Goal: Browse casually: Explore the website without a specific task or goal

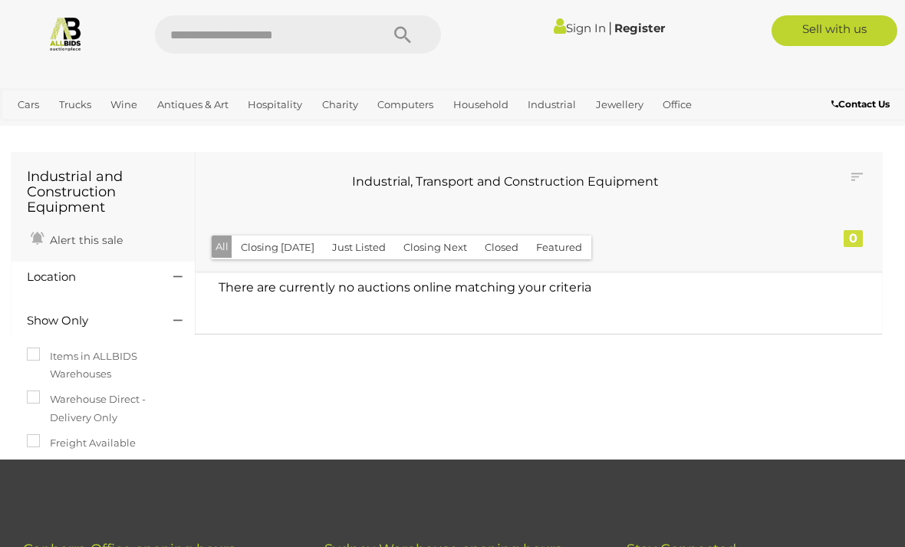
click at [558, 33] on link "Sign In" at bounding box center [580, 28] width 52 height 15
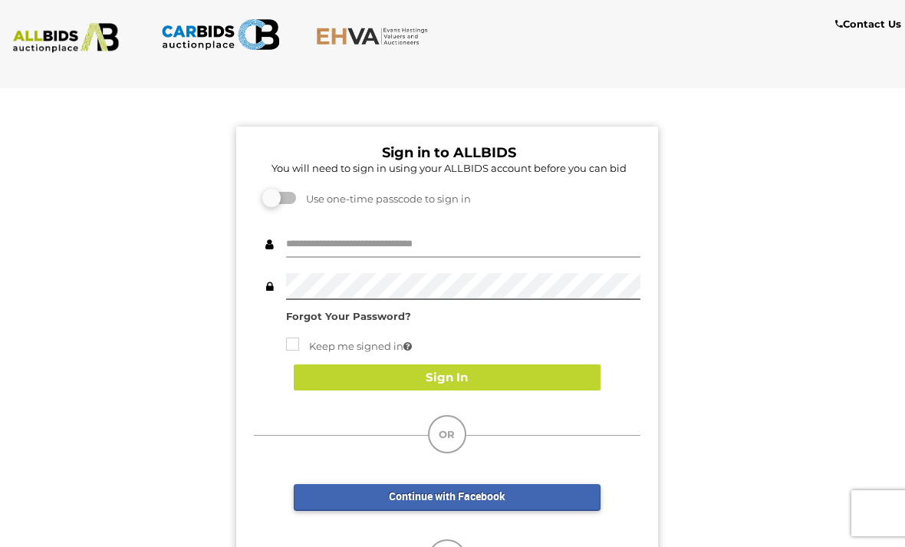
click at [383, 233] on input "text" at bounding box center [463, 244] width 354 height 27
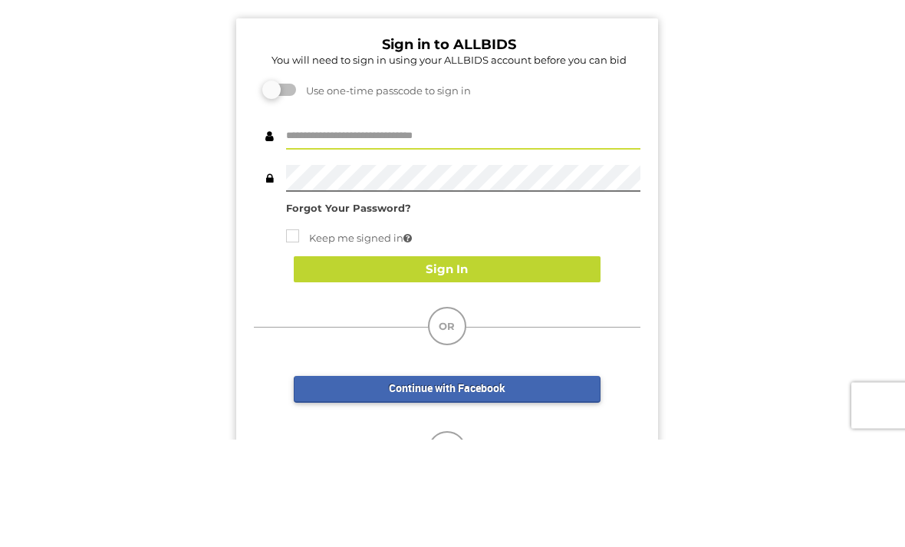
type input "**********"
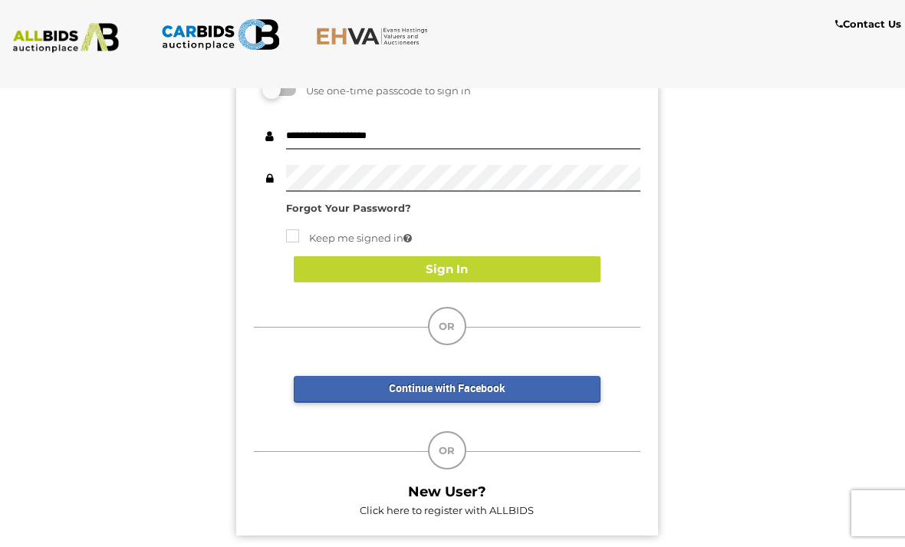
click at [454, 268] on button "Sign In" at bounding box center [447, 269] width 307 height 27
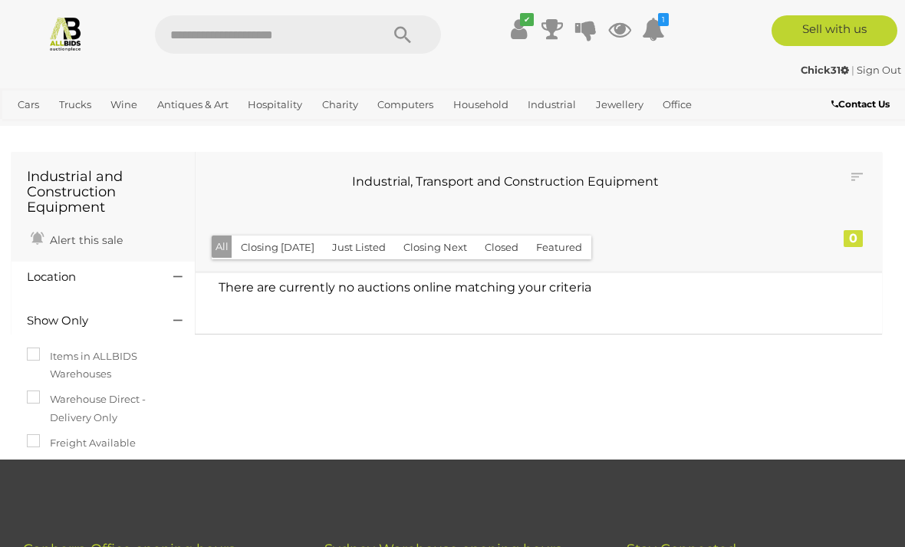
click at [647, 40] on icon at bounding box center [653, 29] width 23 height 28
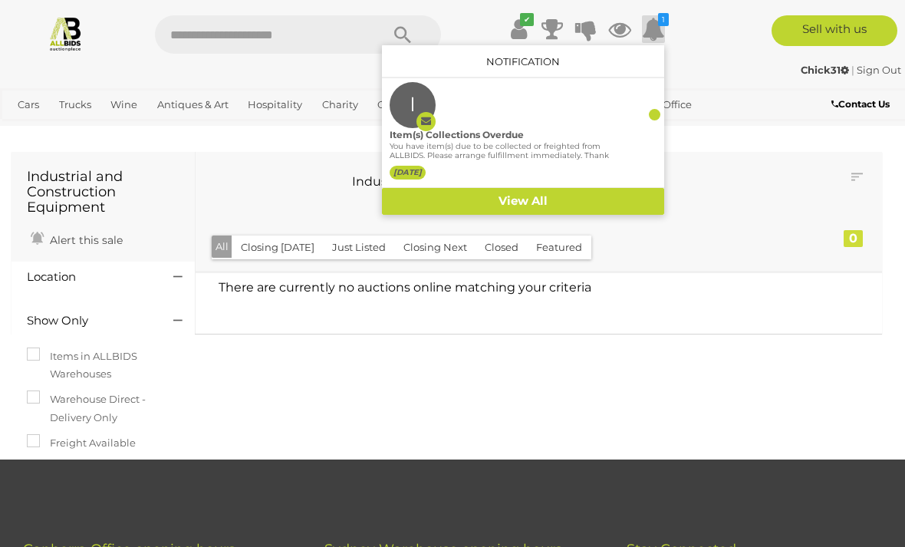
click at [738, 64] on div "Chick31 | Sign Out" at bounding box center [452, 70] width 897 height 18
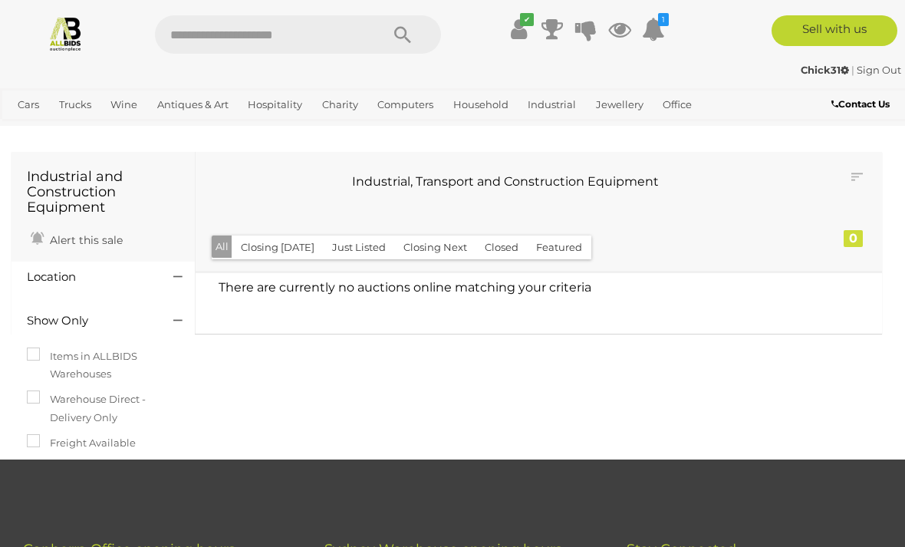
click at [659, 34] on icon at bounding box center [653, 29] width 23 height 28
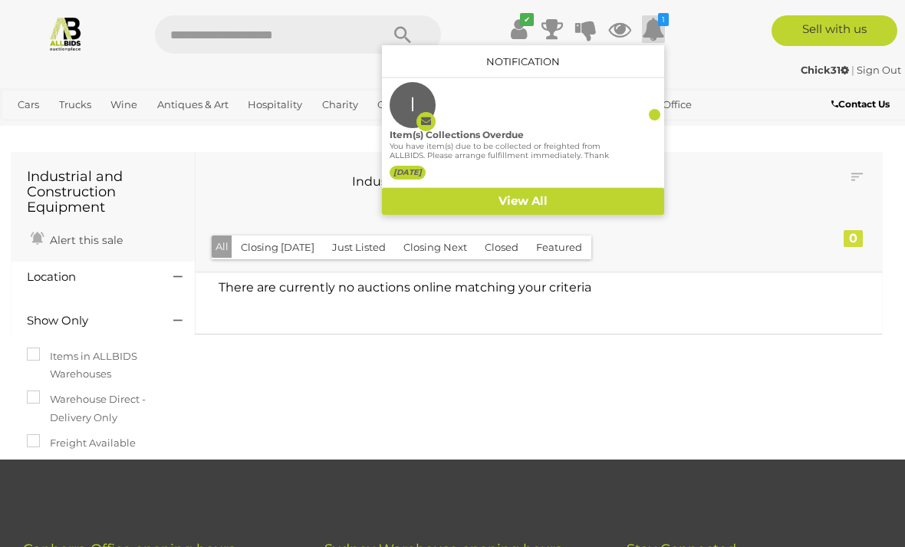
click at [537, 201] on link "View All" at bounding box center [523, 201] width 282 height 27
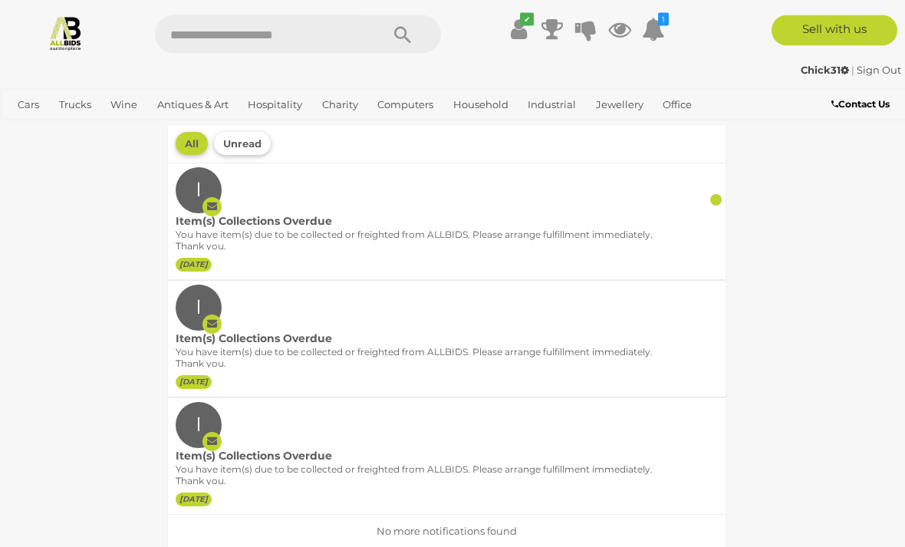
scroll to position [9, 0]
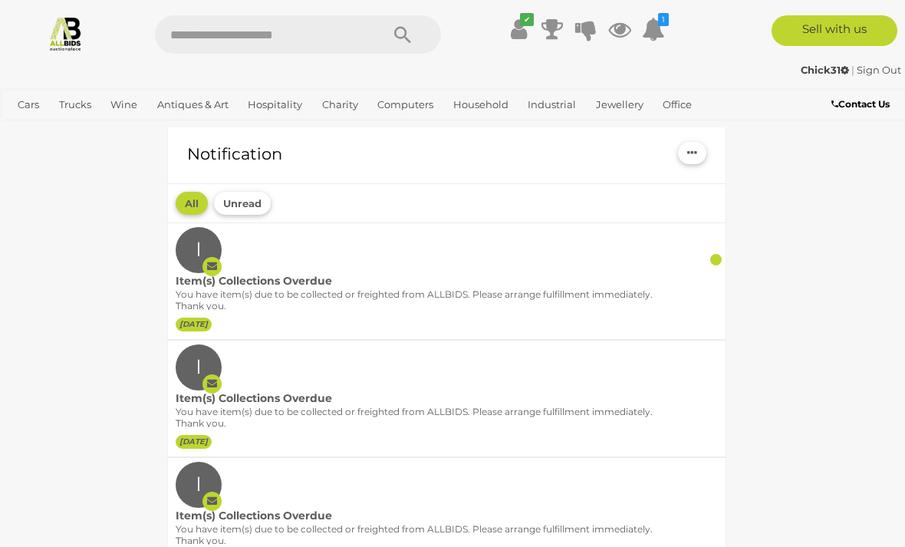
click at [199, 277] on div "Item(s) Collections Overdue" at bounding box center [424, 281] width 496 height 16
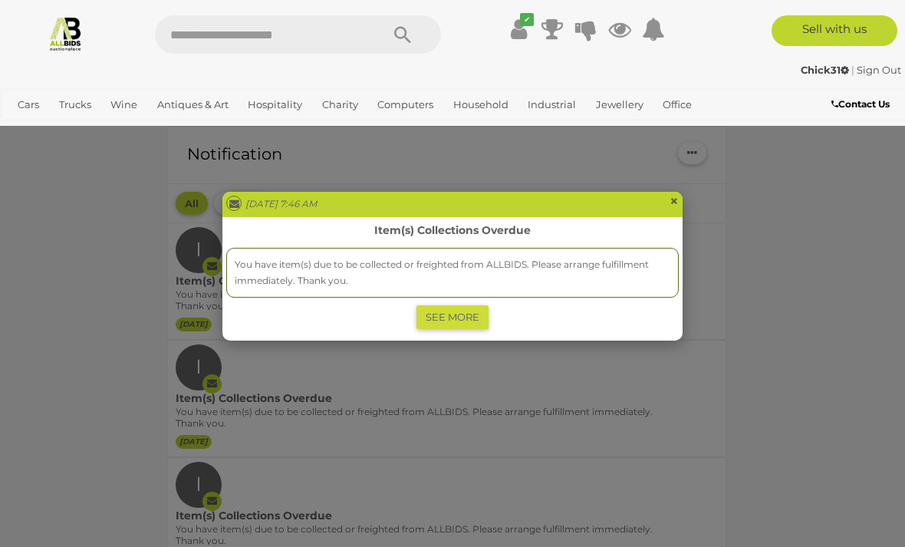
click at [473, 319] on link "SEE MORE" at bounding box center [452, 317] width 72 height 24
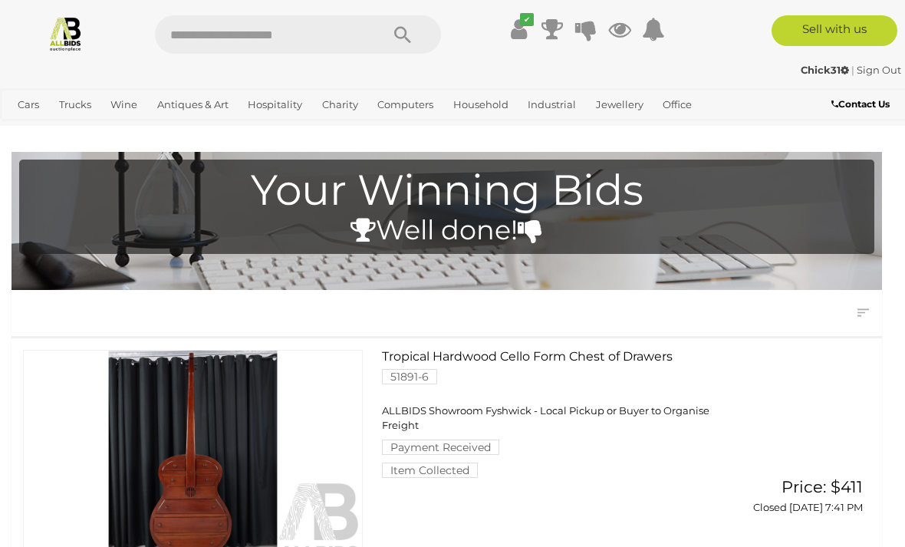
click at [620, 33] on icon at bounding box center [619, 29] width 23 height 28
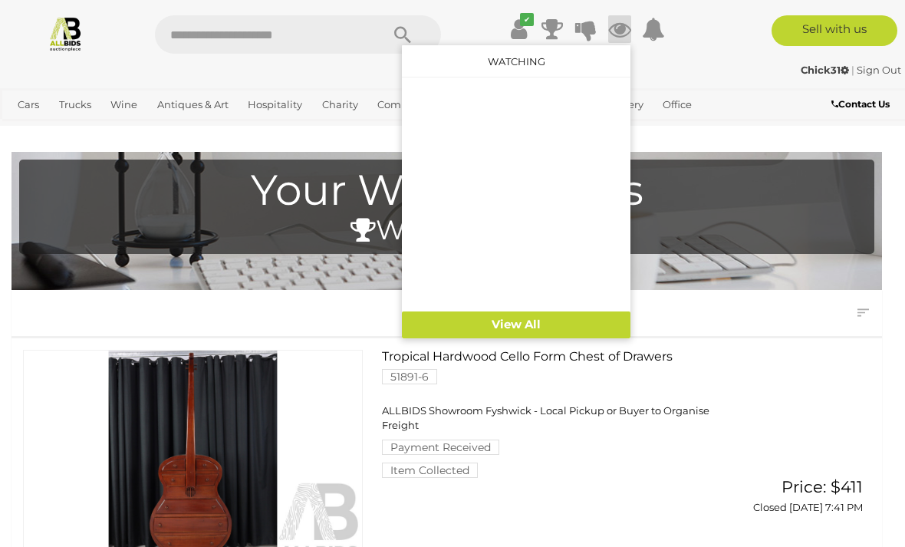
click at [704, 51] on div "✔" at bounding box center [452, 34] width 928 height 38
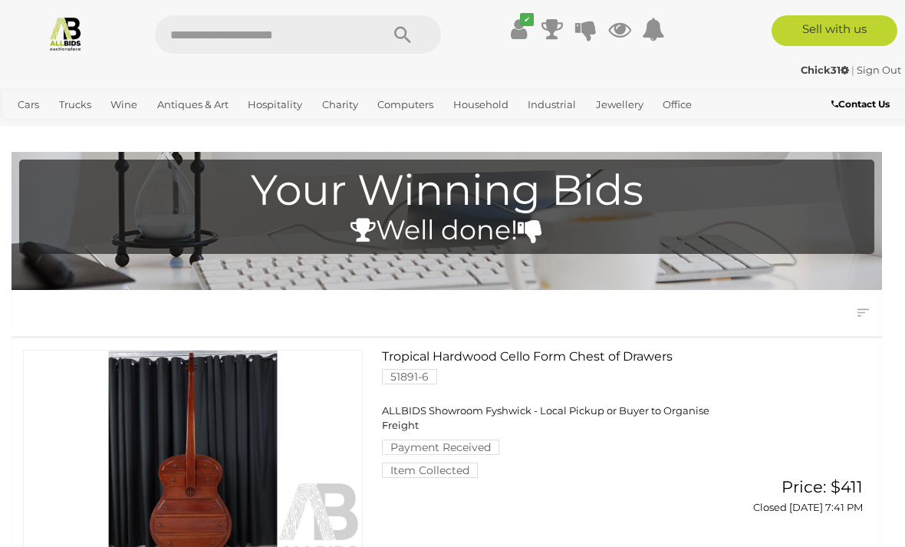
click at [0, 0] on link "View All Antiques & Art Auctions" at bounding box center [0, 0] width 0 height 0
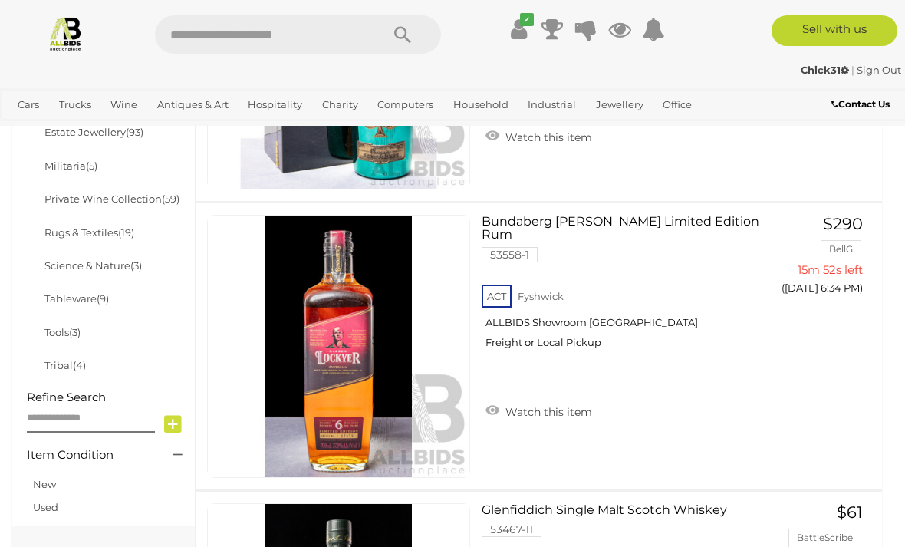
scroll to position [913, 0]
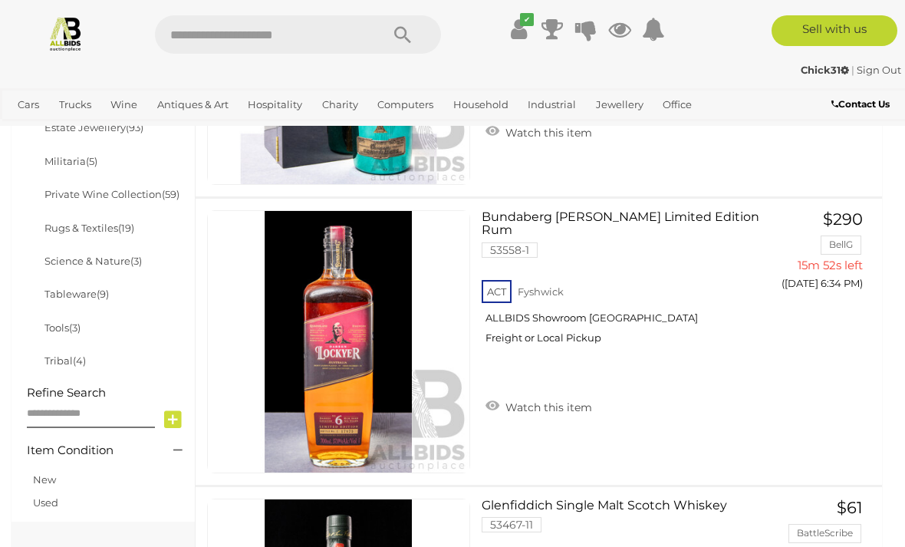
click at [81, 288] on link "Tableware (9)" at bounding box center [76, 294] width 64 height 12
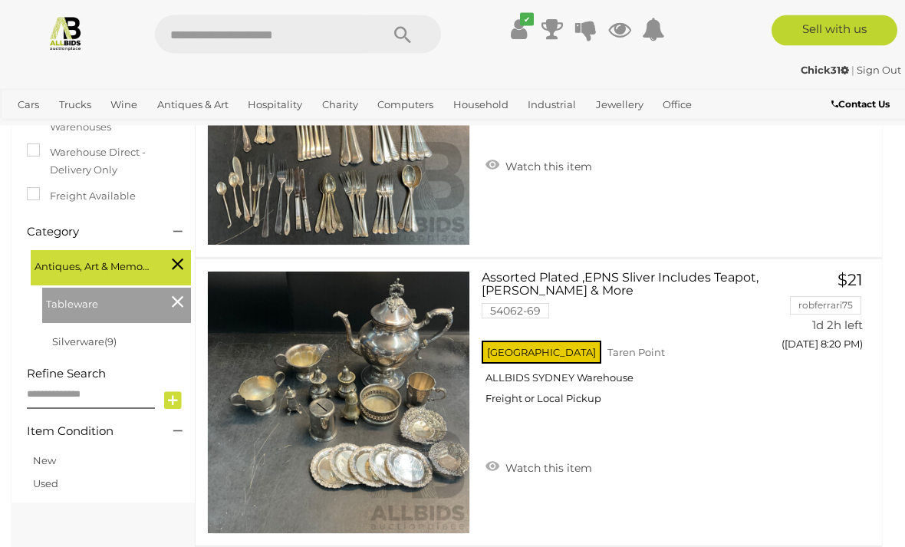
scroll to position [293, 0]
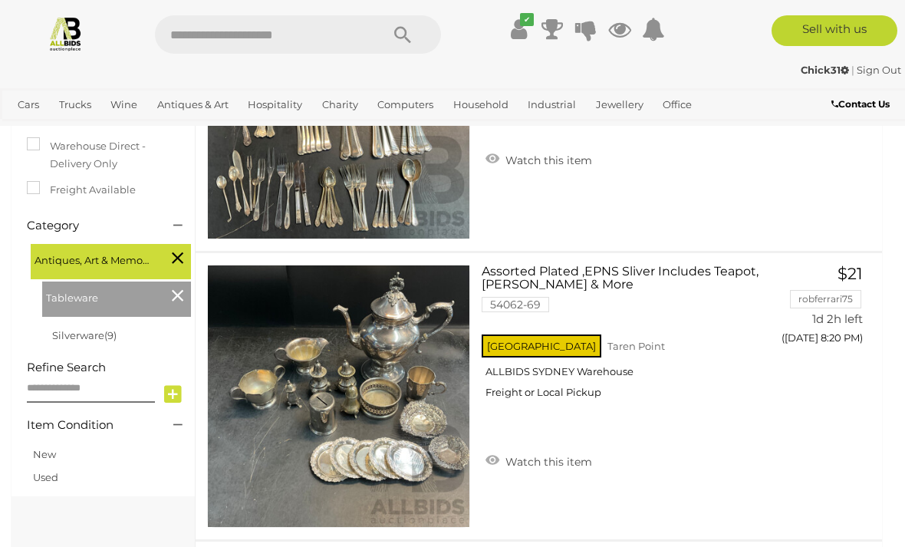
click at [173, 294] on icon at bounding box center [178, 295] width 12 height 20
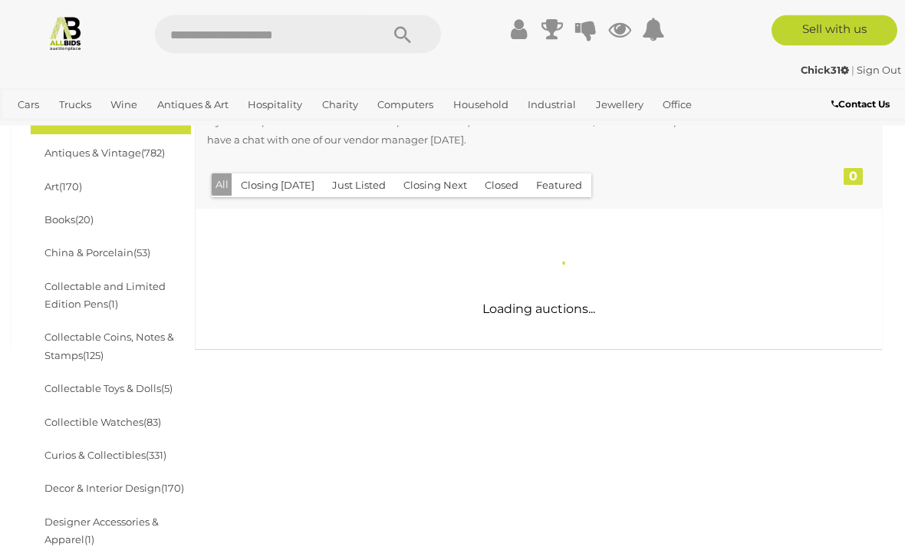
scroll to position [299, 0]
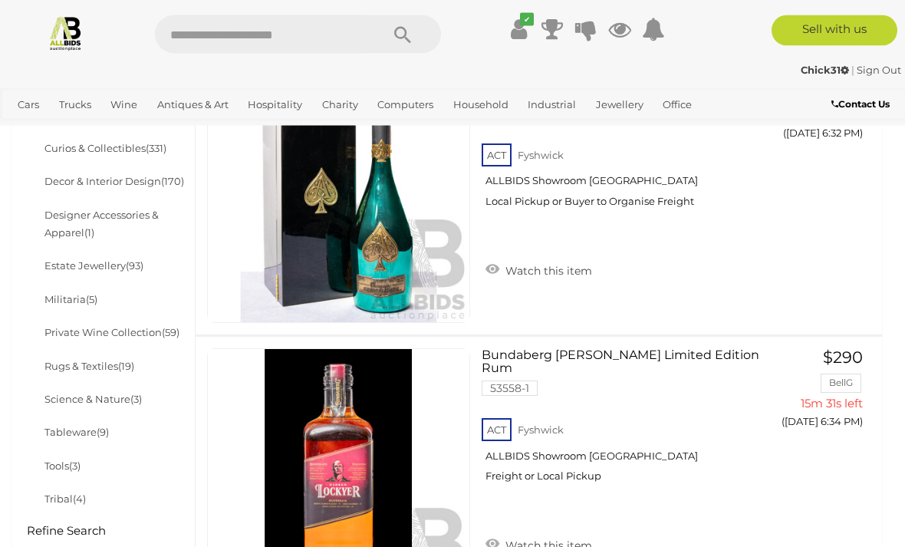
scroll to position [776, 0]
click at [81, 392] on link "Science & Nature (3)" at bounding box center [92, 398] width 97 height 12
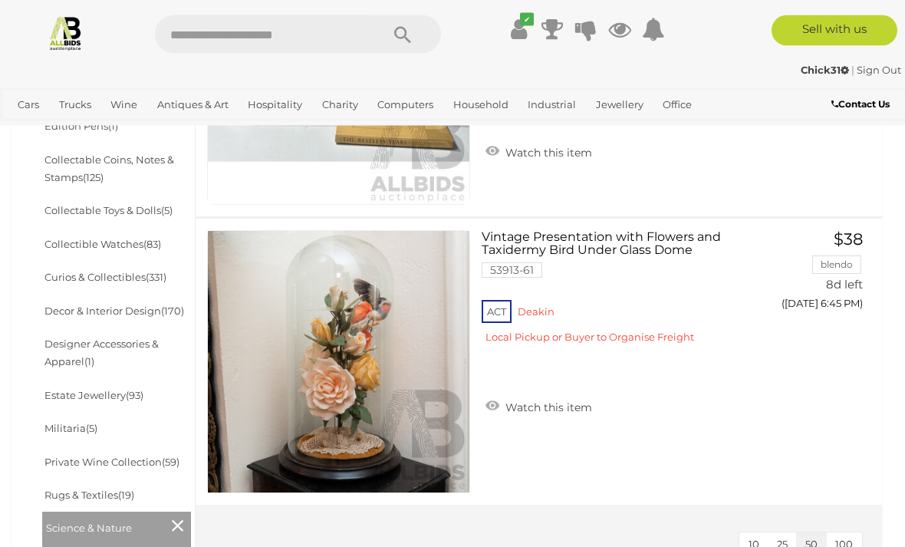
scroll to position [616, 0]
click at [92, 271] on link "Curios & Collectibles (331)" at bounding box center [105, 277] width 122 height 12
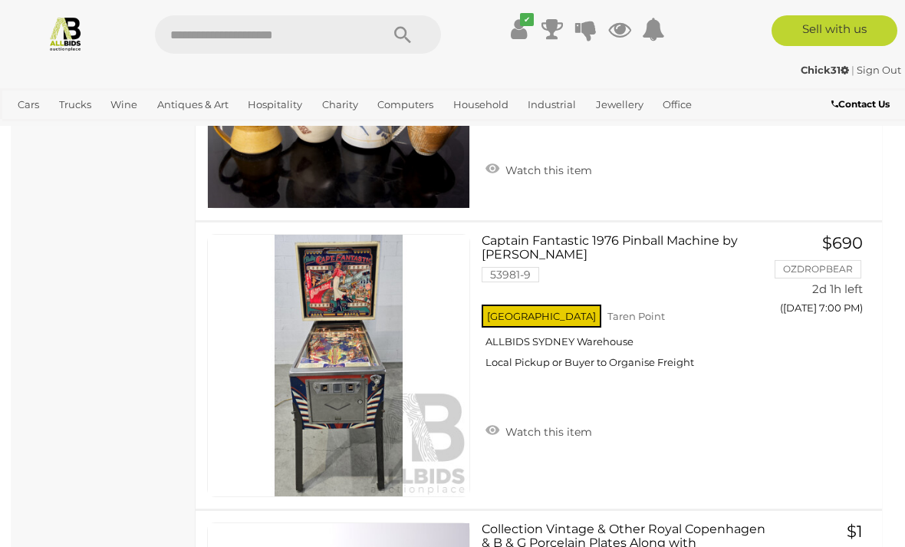
scroll to position [10859, 0]
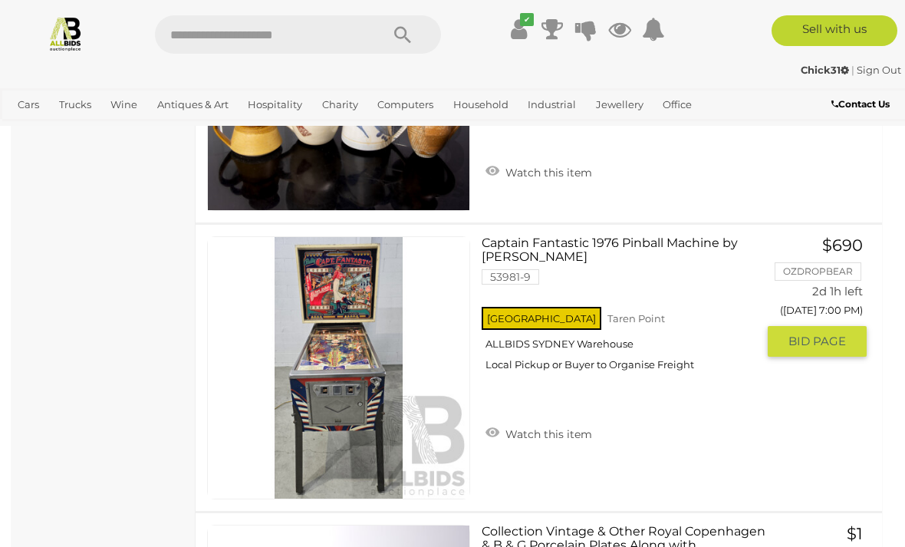
click at [352, 355] on link at bounding box center [338, 367] width 263 height 263
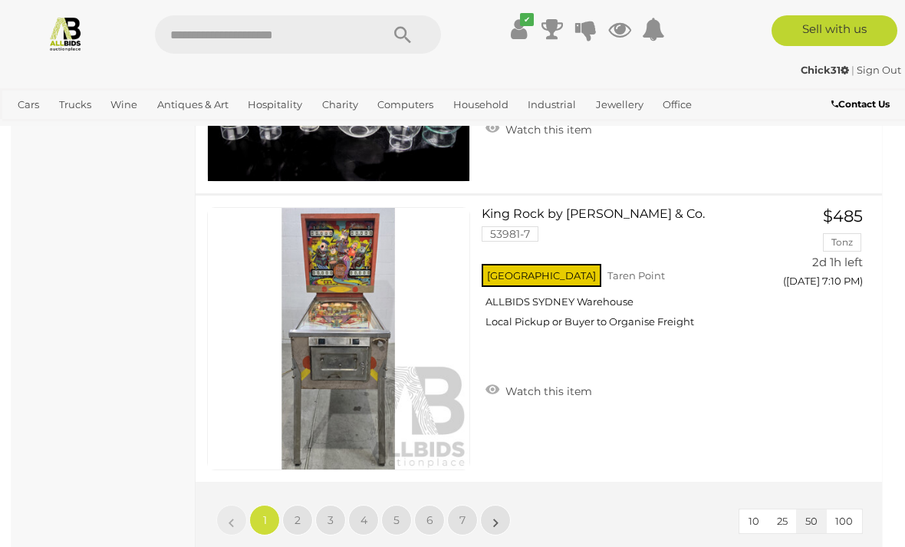
scroll to position [14348, 0]
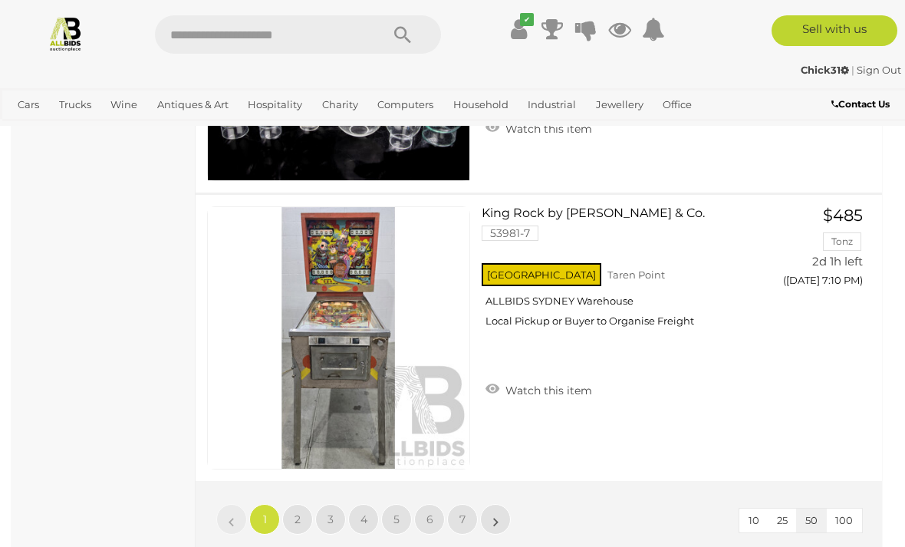
click at [307, 518] on link "2" at bounding box center [297, 519] width 31 height 31
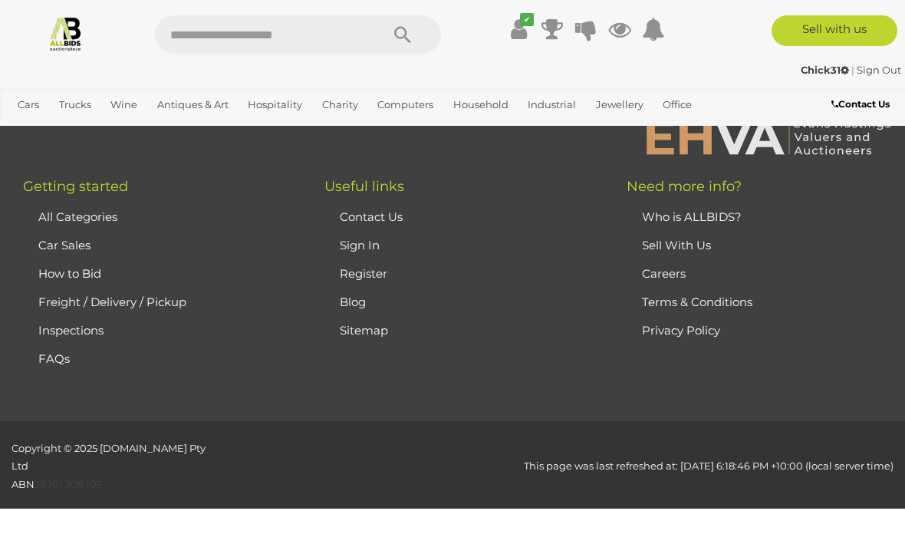
scroll to position [257, 0]
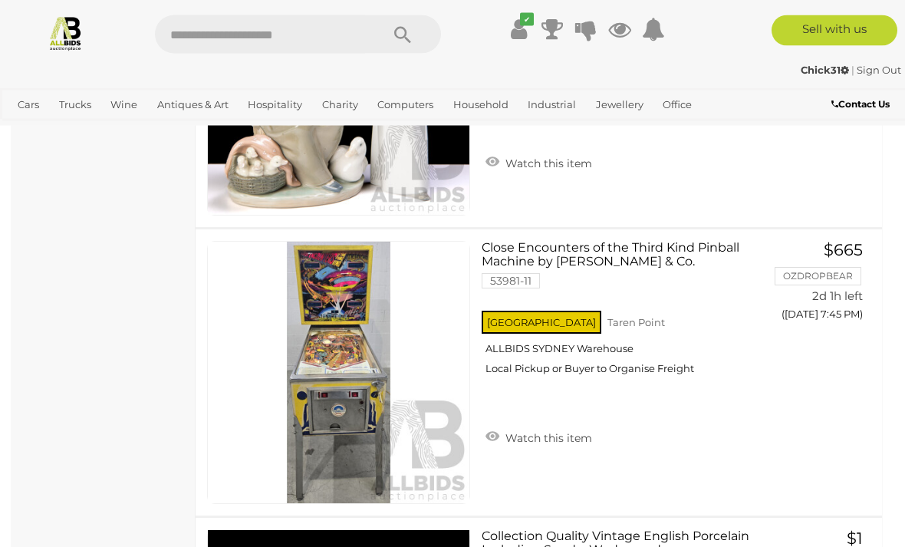
scroll to position [12866, 0]
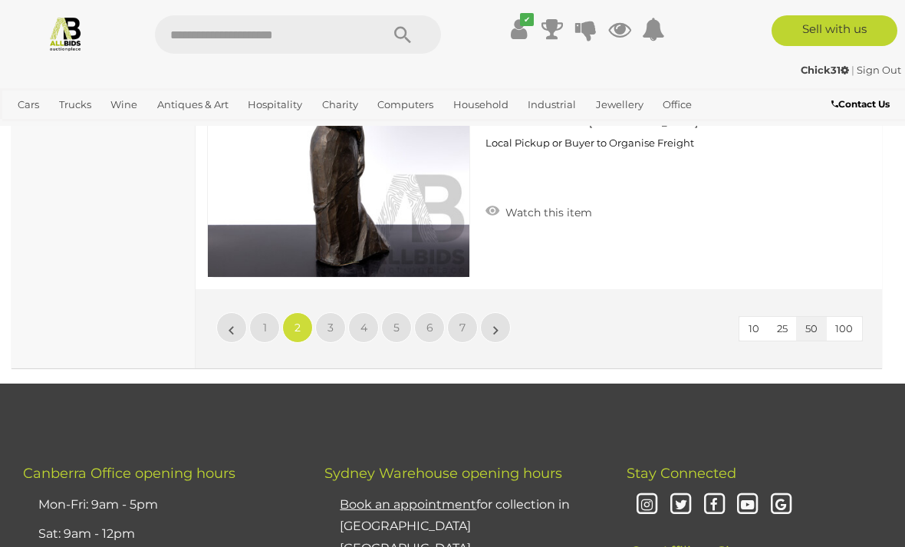
click at [337, 323] on link "3" at bounding box center [330, 327] width 31 height 31
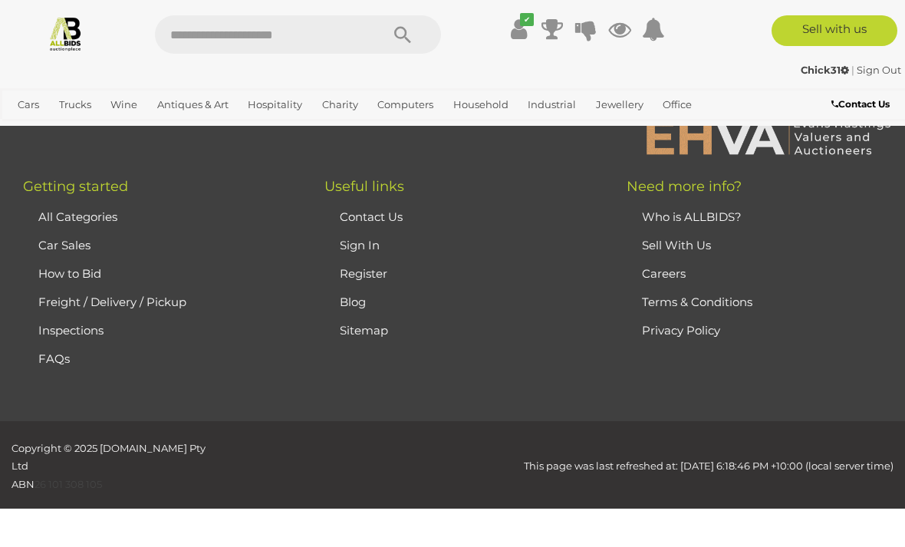
scroll to position [257, 0]
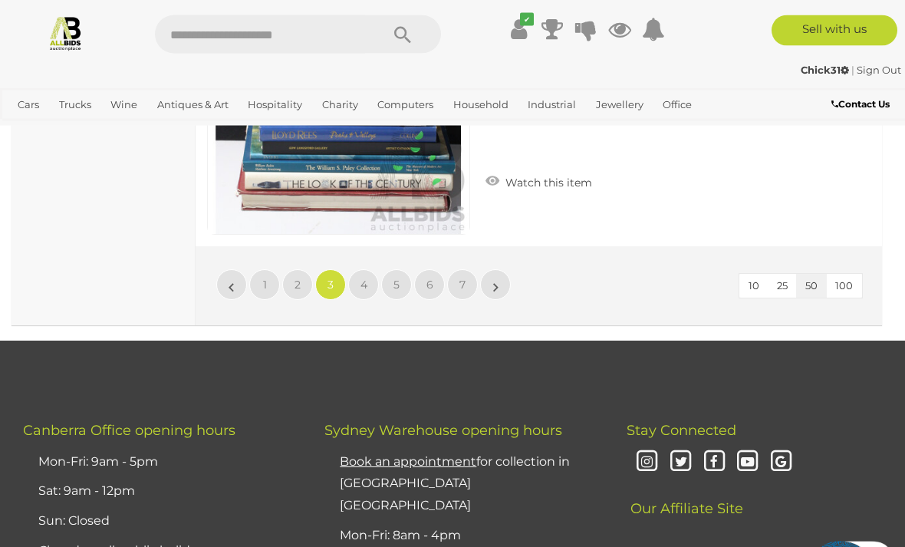
scroll to position [14575, 0]
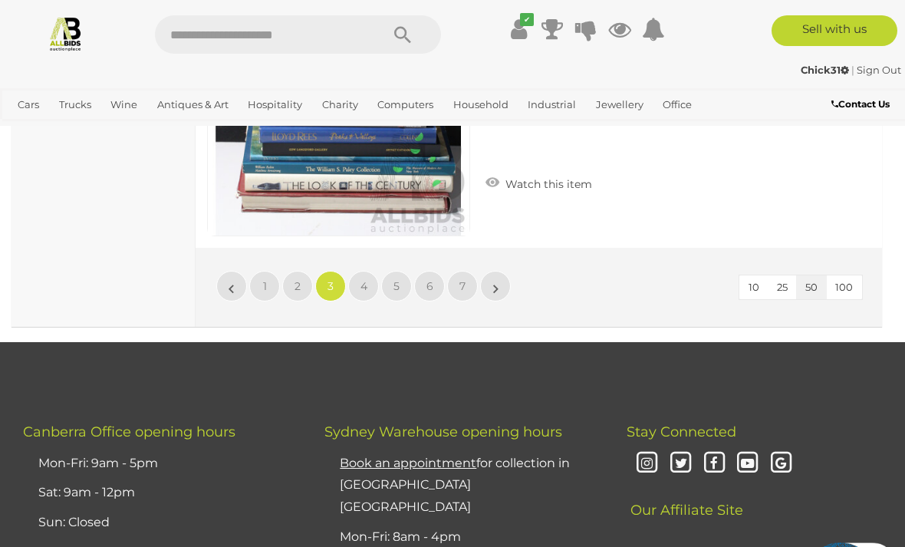
click at [370, 294] on link "4" at bounding box center [363, 286] width 31 height 31
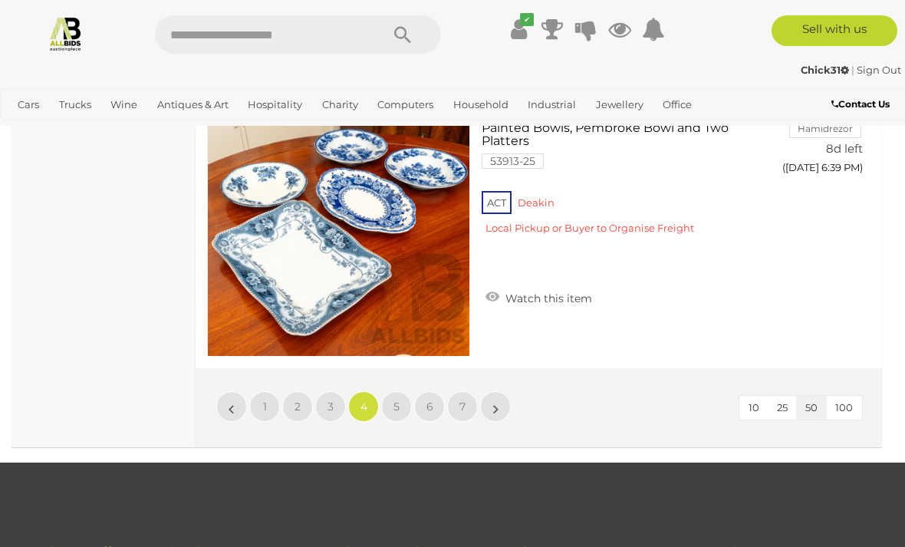
scroll to position [14441, 0]
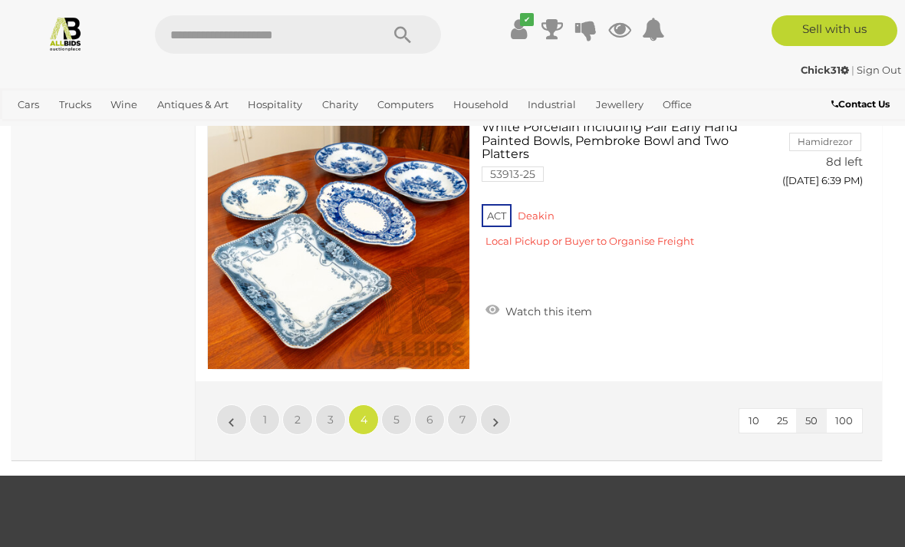
click at [402, 413] on link "5" at bounding box center [396, 419] width 31 height 31
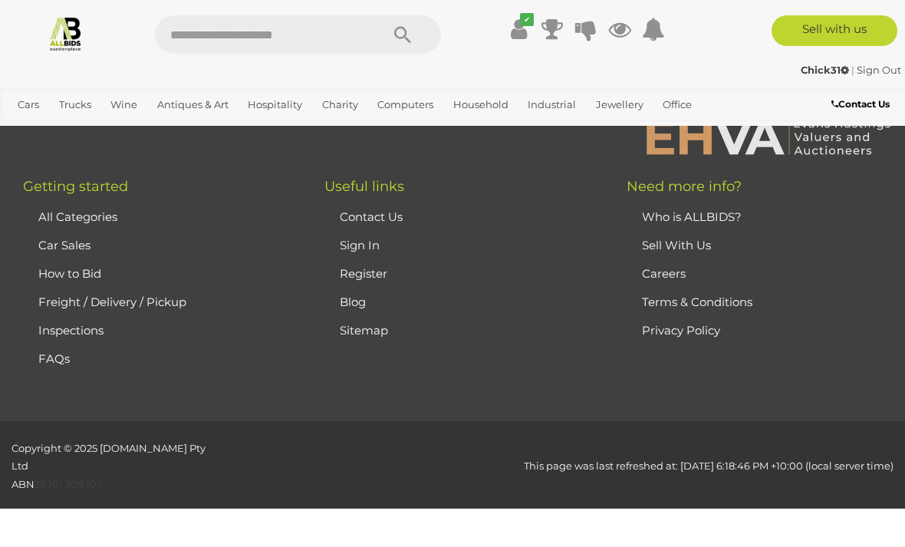
scroll to position [257, 0]
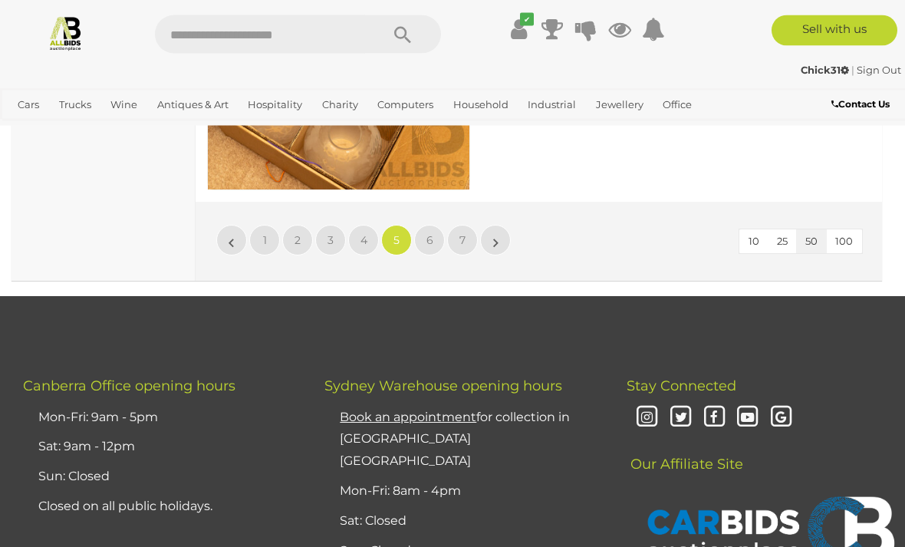
scroll to position [14677, 0]
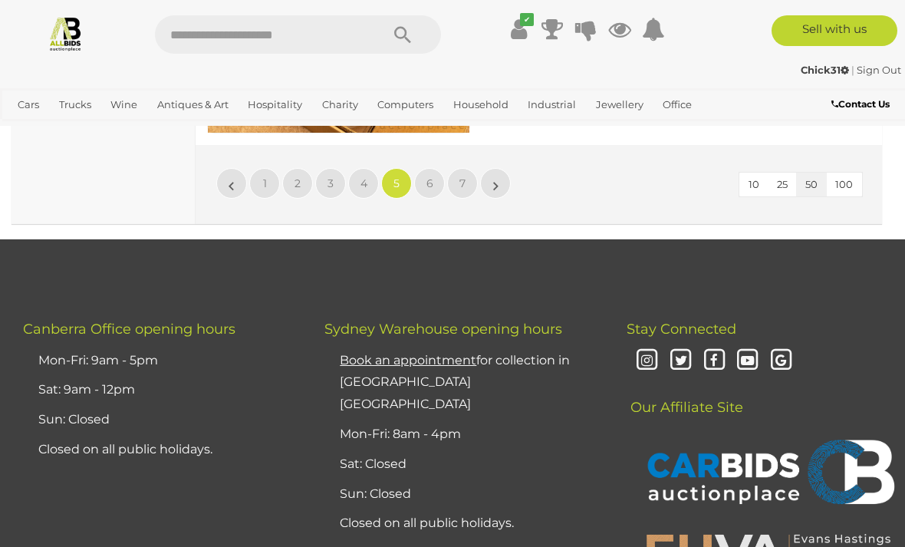
click at [432, 178] on span "6" at bounding box center [429, 183] width 7 height 14
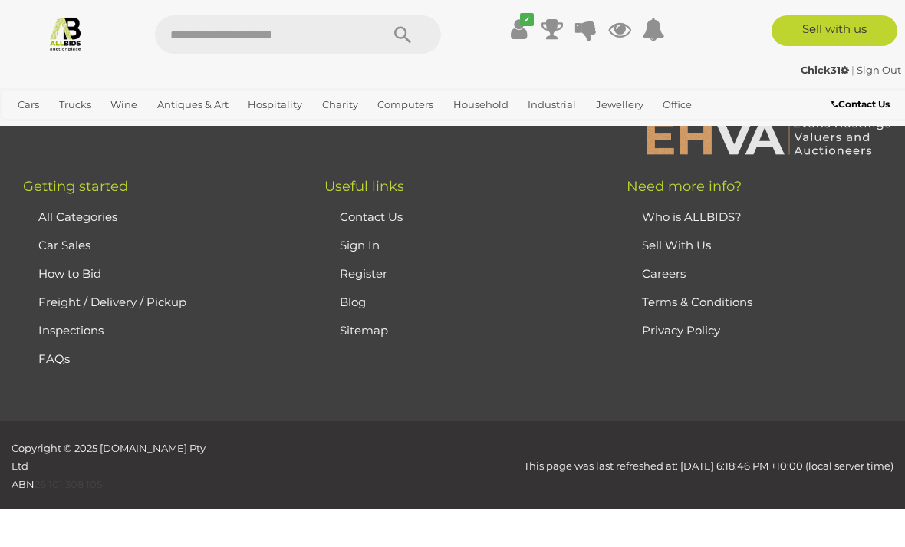
scroll to position [257, 0]
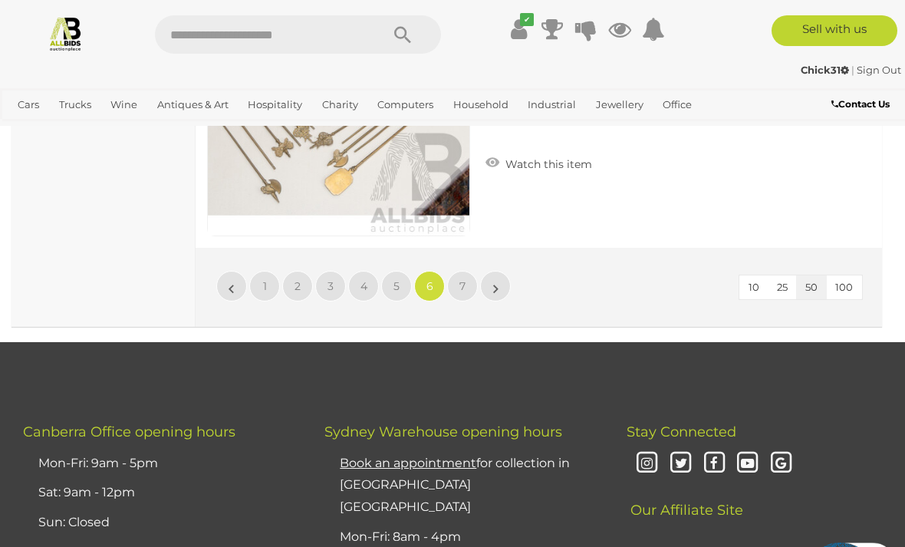
scroll to position [14579, 0]
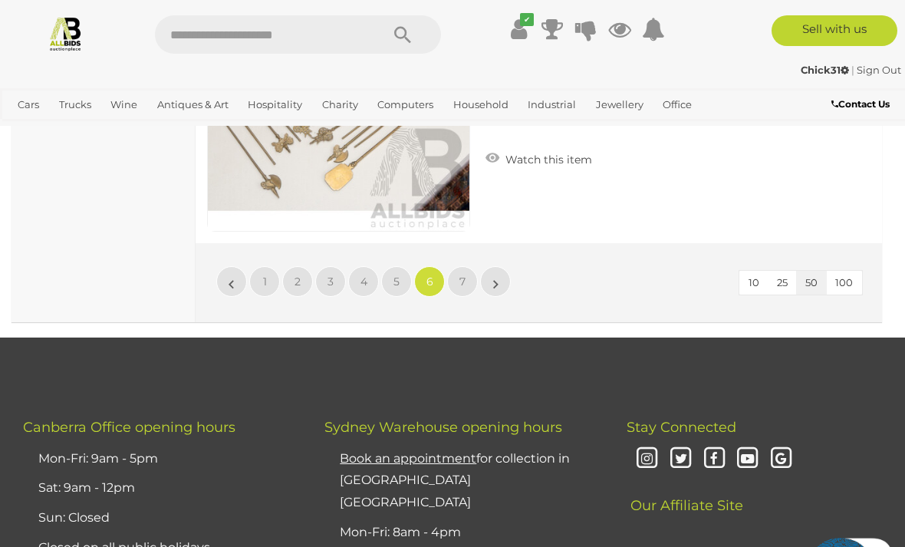
click at [457, 284] on link "7" at bounding box center [462, 281] width 31 height 31
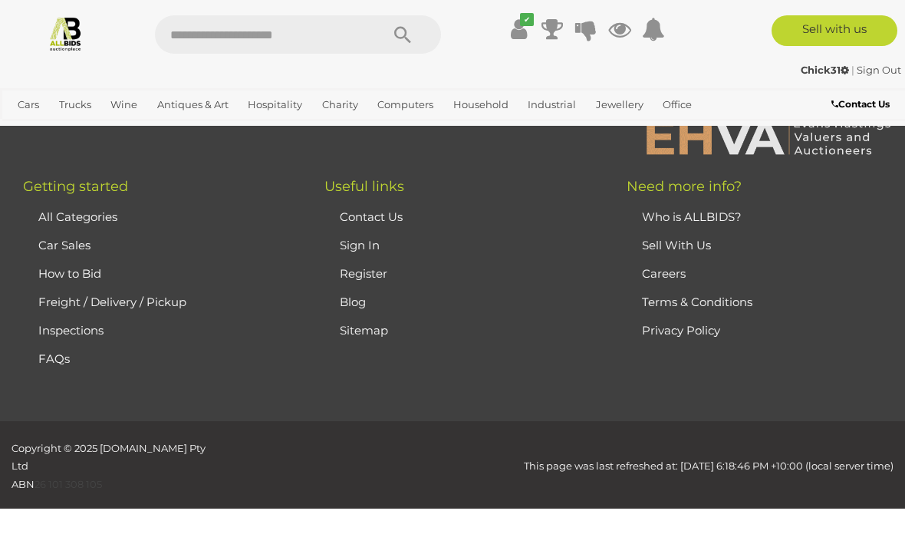
scroll to position [257, 0]
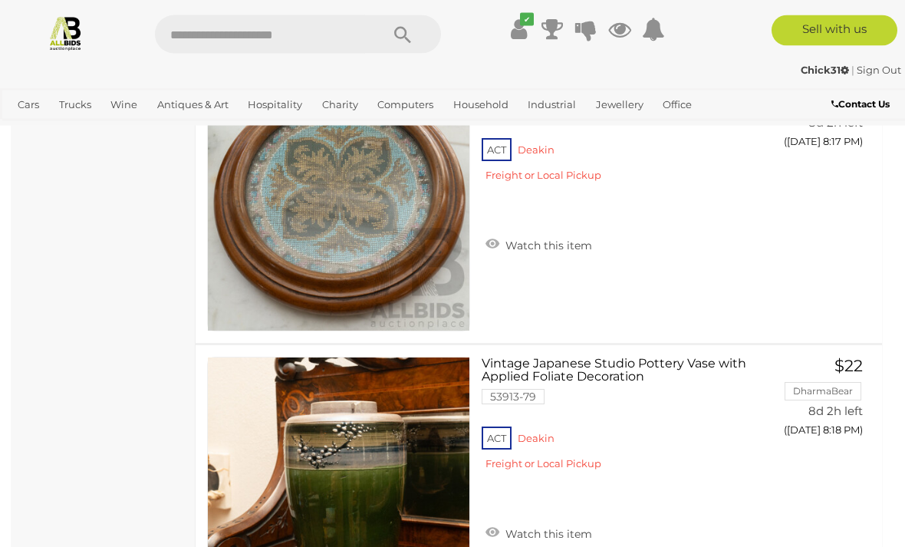
scroll to position [4970, 0]
click at [191, 108] on link "Antiques & Art" at bounding box center [193, 104] width 84 height 25
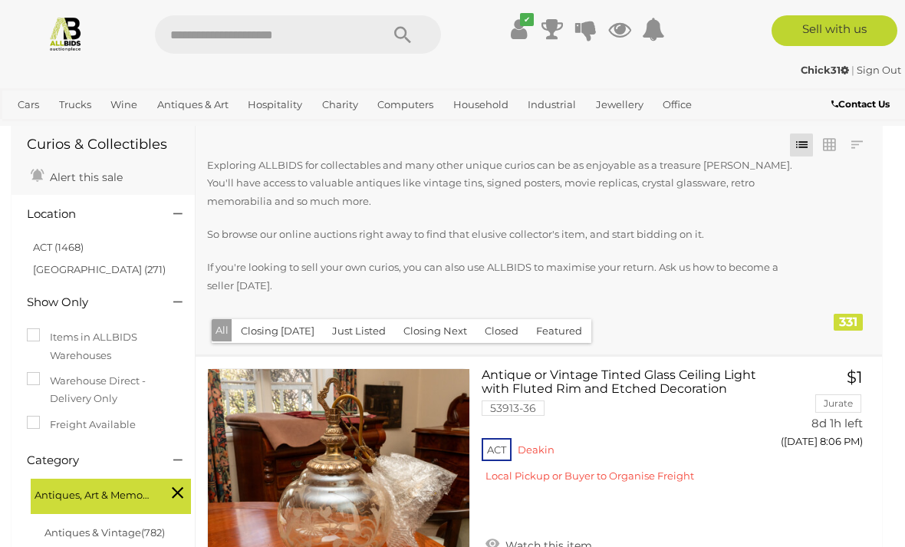
scroll to position [58, 0]
click at [0, 0] on link "Equipment Components & Parts" at bounding box center [0, 0] width 0 height 0
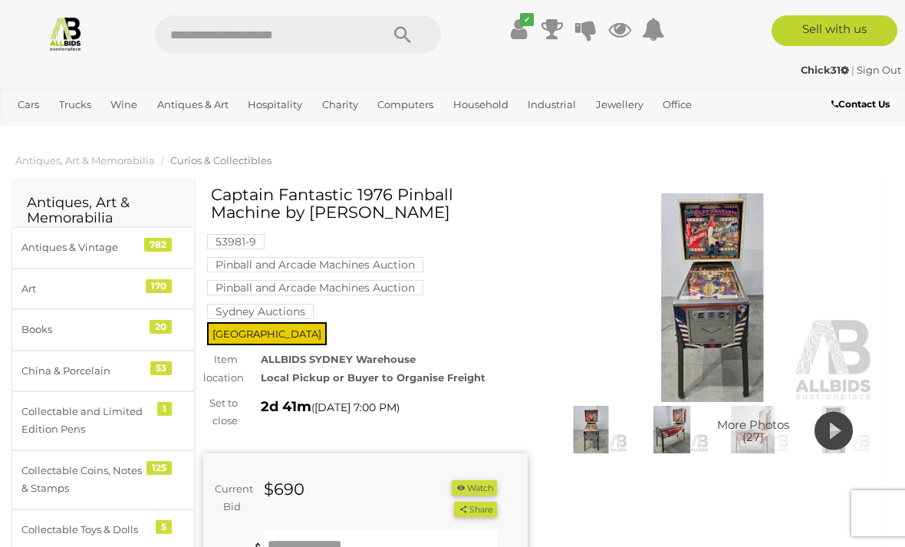
click at [733, 320] on img at bounding box center [712, 297] width 324 height 209
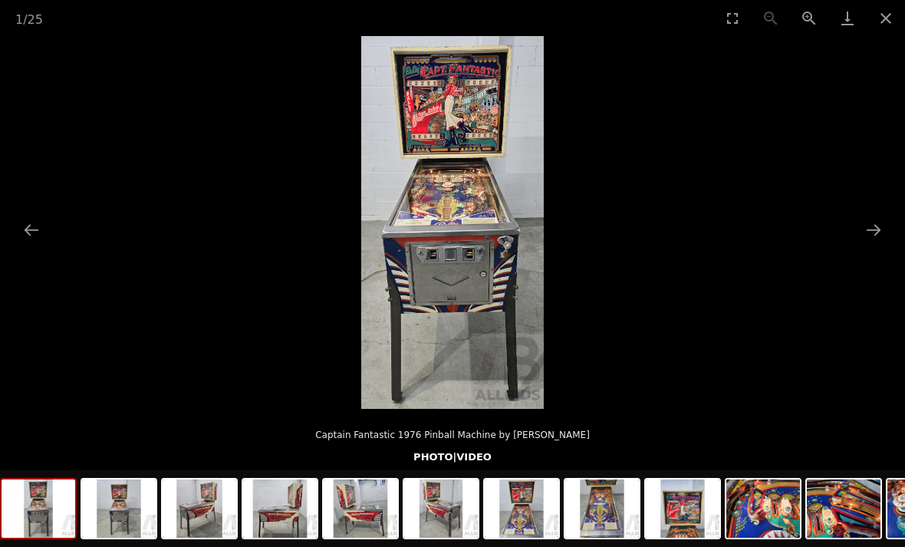
click at [879, 228] on button "Next slide" at bounding box center [873, 230] width 32 height 30
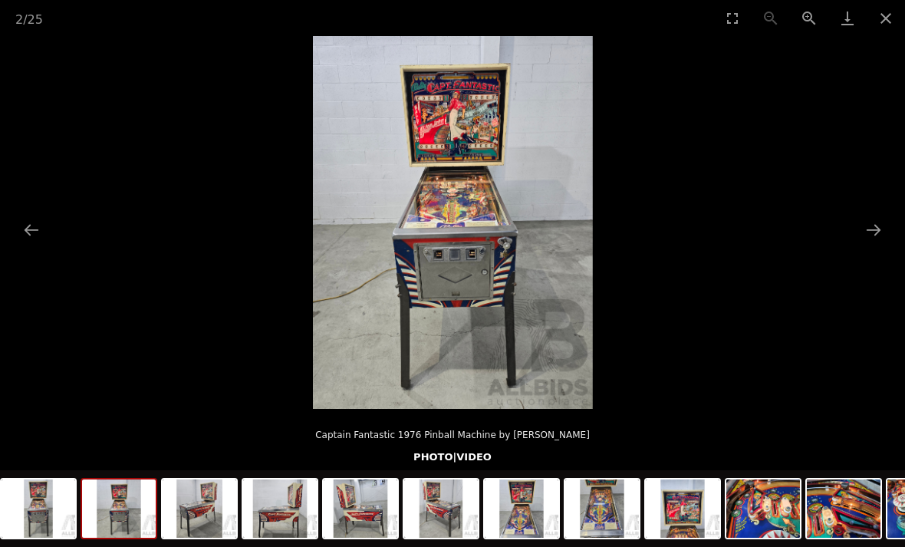
click at [869, 235] on button "Next slide" at bounding box center [873, 230] width 32 height 30
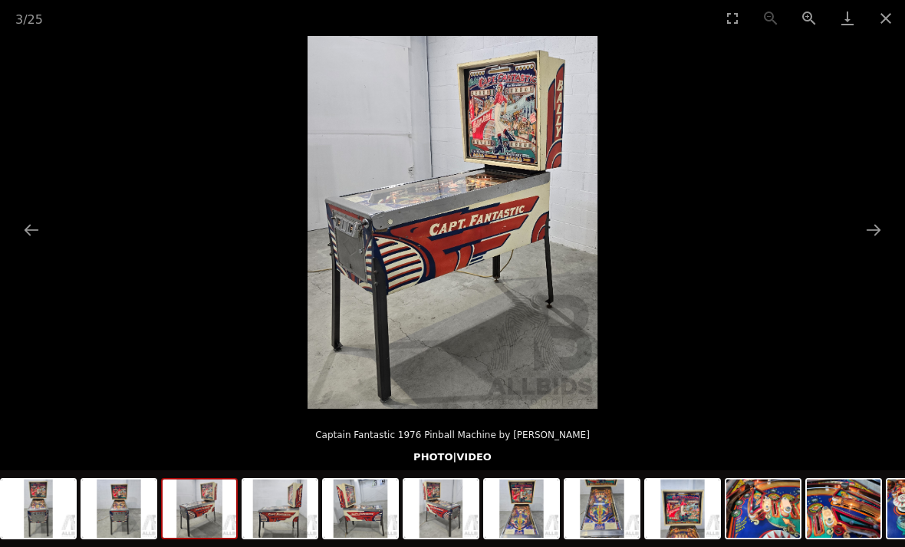
click at [869, 235] on button "Next slide" at bounding box center [873, 230] width 32 height 30
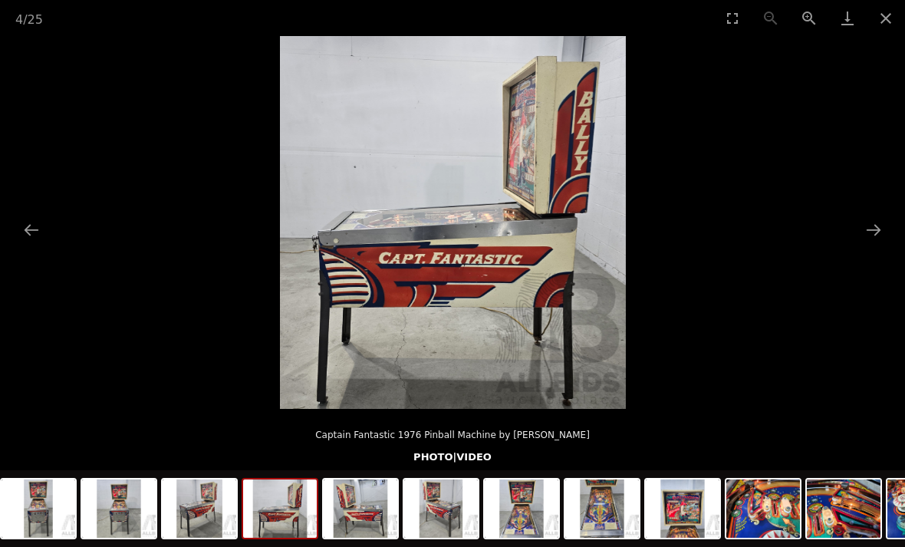
click at [864, 235] on button "Next slide" at bounding box center [873, 230] width 32 height 30
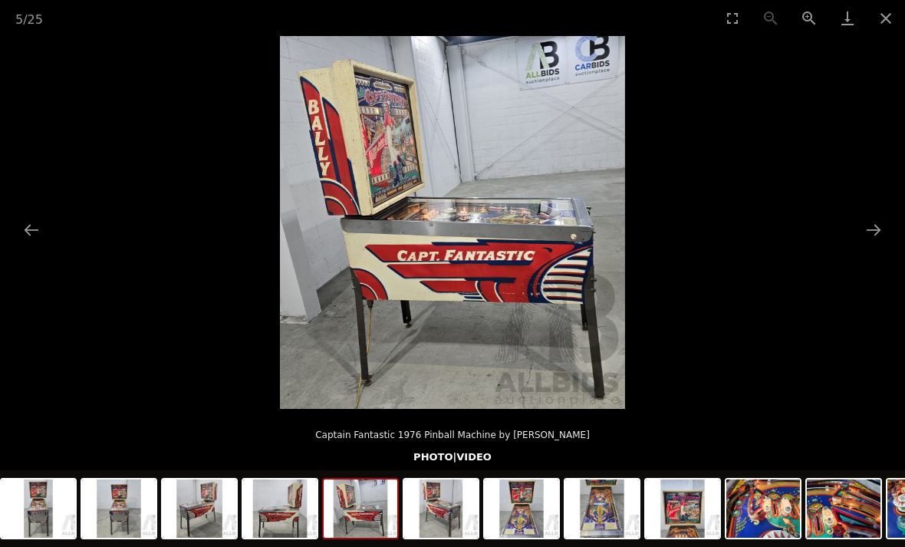
click at [863, 236] on button "Next slide" at bounding box center [873, 230] width 32 height 30
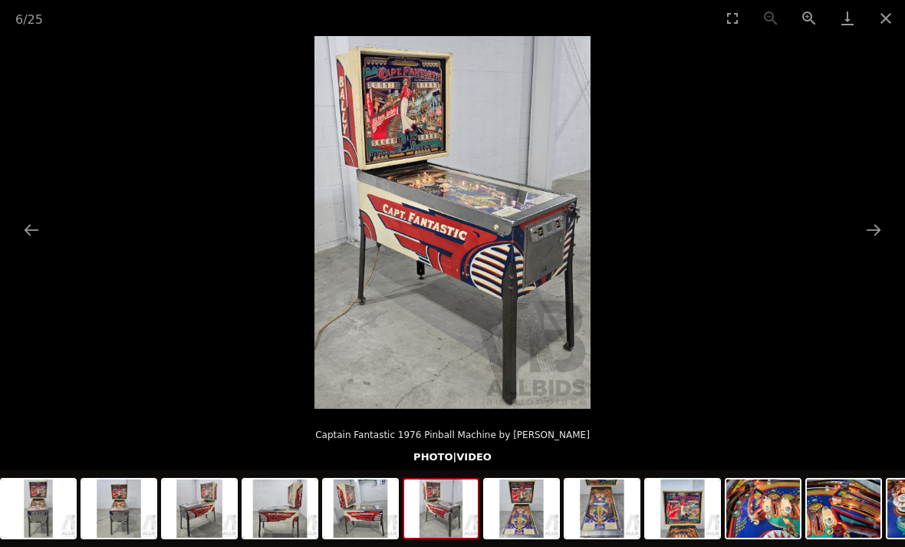
click at [862, 235] on button "Next slide" at bounding box center [873, 230] width 32 height 30
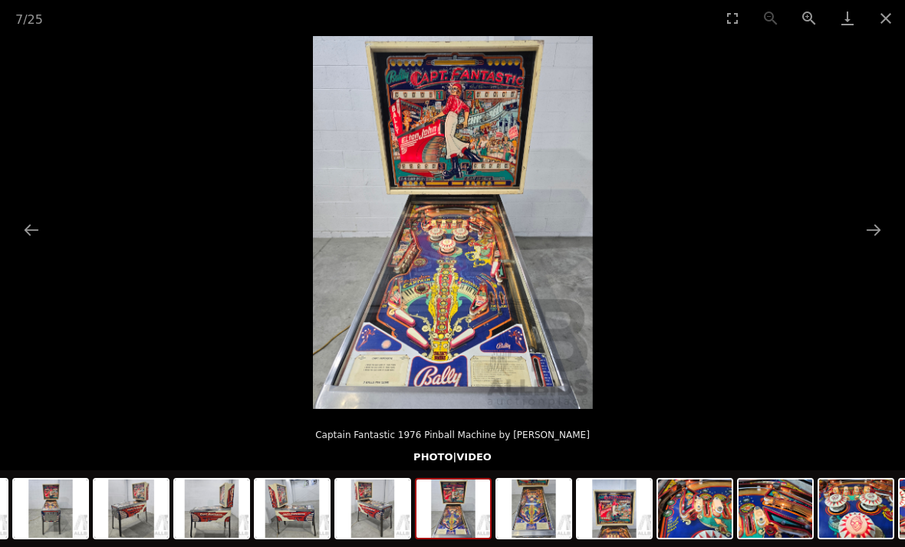
click at [859, 235] on button "Next slide" at bounding box center [873, 230] width 32 height 30
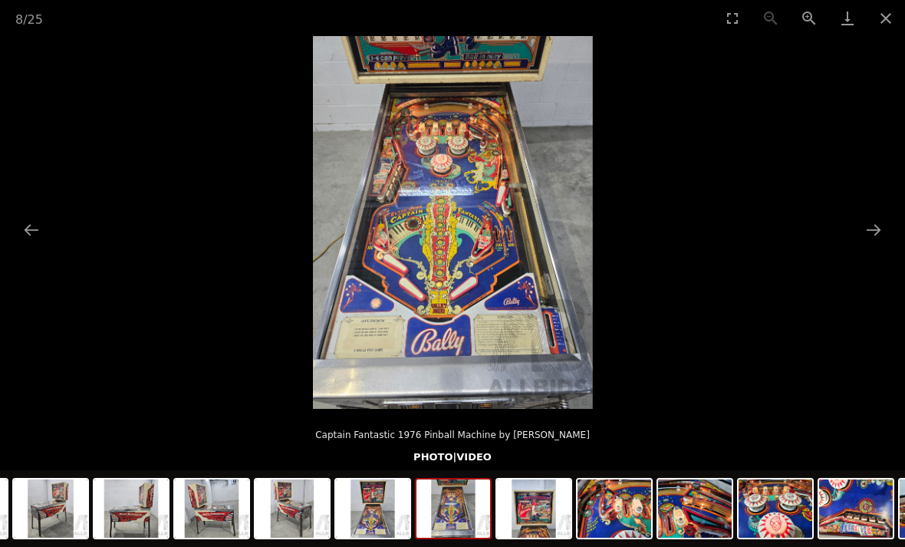
click at [858, 230] on button "Next slide" at bounding box center [873, 230] width 32 height 30
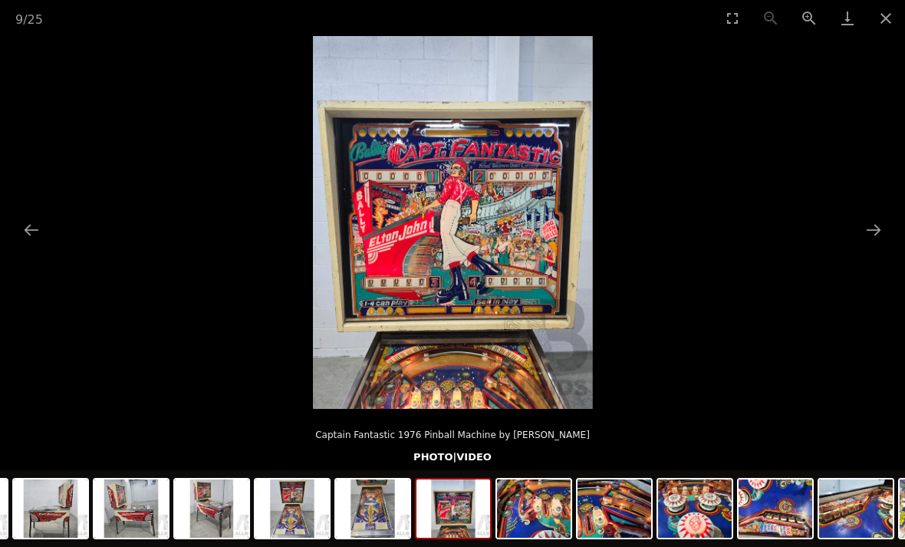
click at [855, 230] on picture at bounding box center [452, 222] width 905 height 373
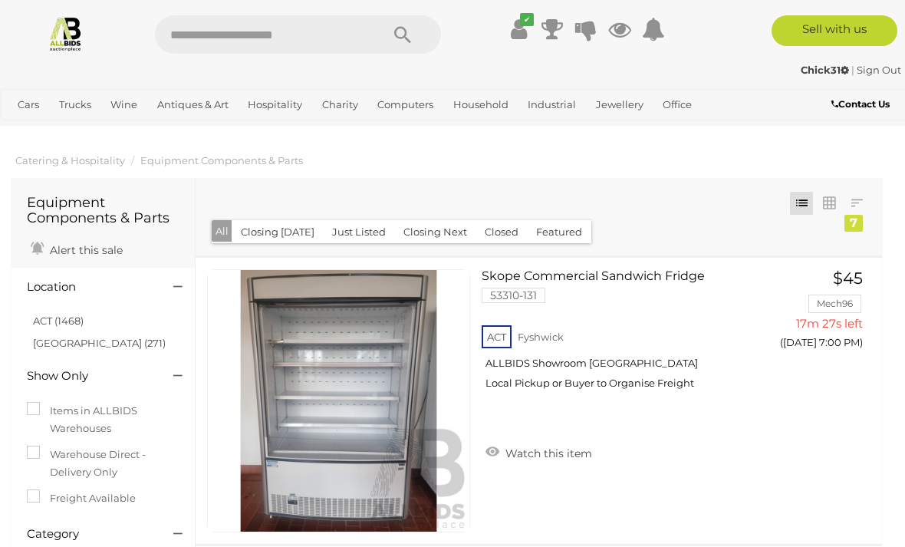
click at [0, 0] on link "Garage Sale & Storage Unit Contents" at bounding box center [0, 0] width 0 height 0
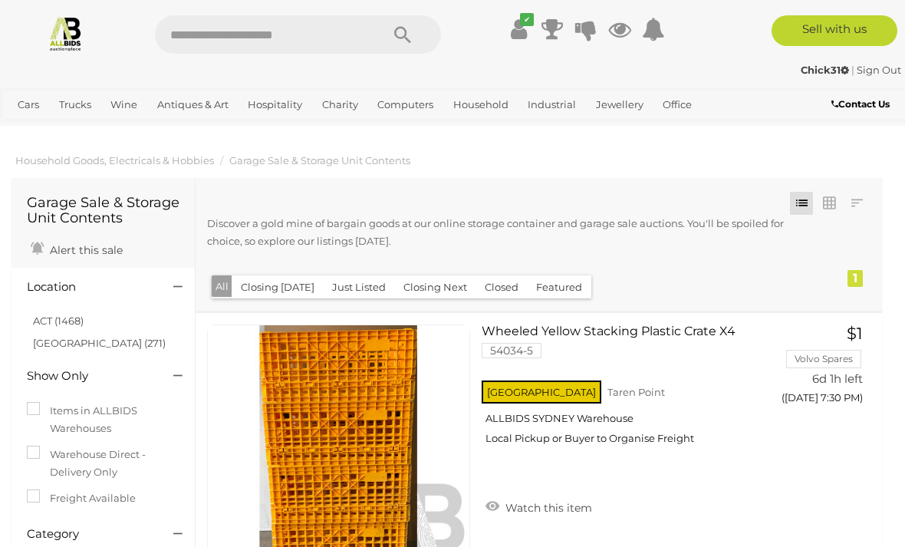
click at [0, 0] on link "Outdoors & Garden" at bounding box center [0, 0] width 0 height 0
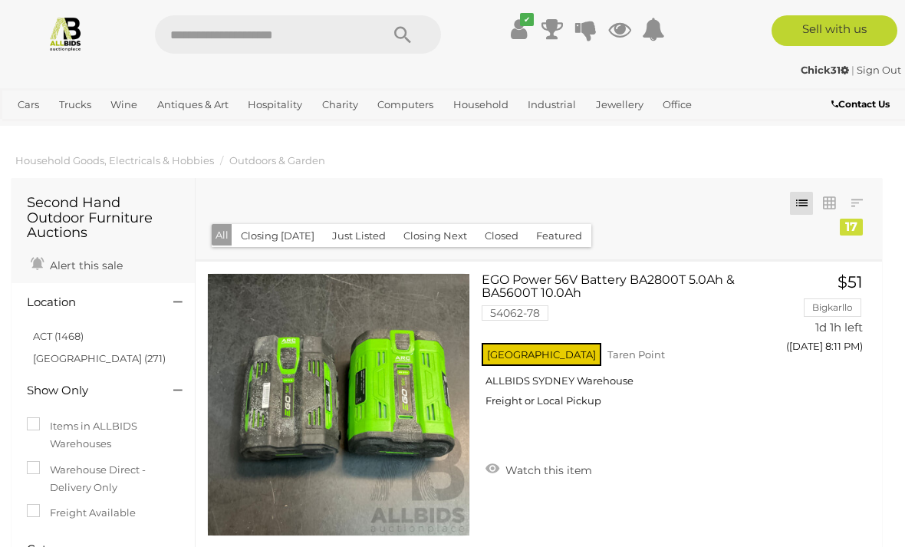
click at [0, 0] on link "Building Materials" at bounding box center [0, 0] width 0 height 0
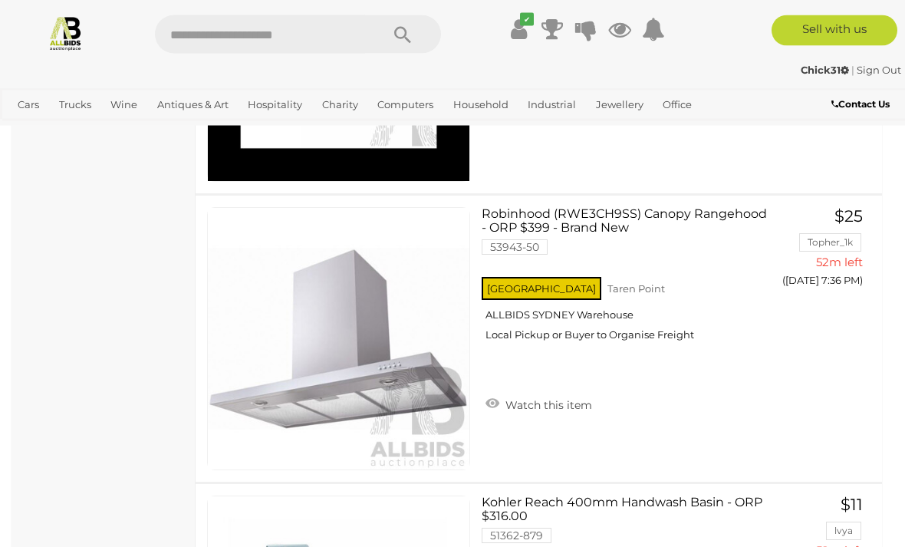
scroll to position [6271, 0]
click at [0, 0] on link "Earrings" at bounding box center [0, 0] width 0 height 0
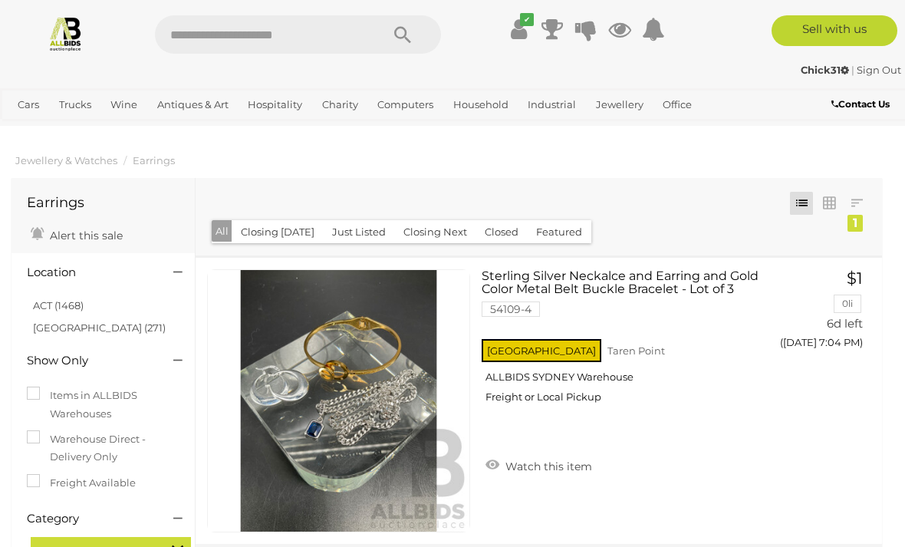
click at [0, 0] on link "View All Jewellery Auctions" at bounding box center [0, 0] width 0 height 0
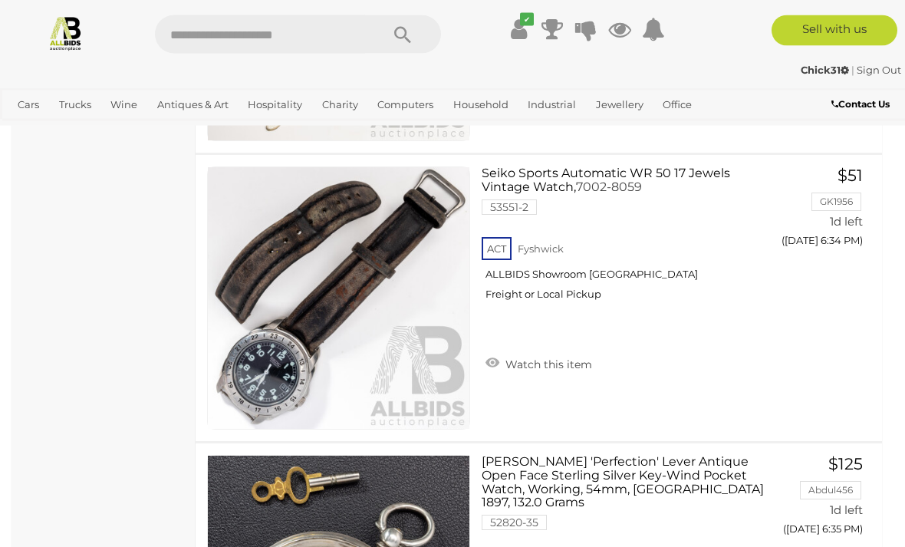
scroll to position [1527, 0]
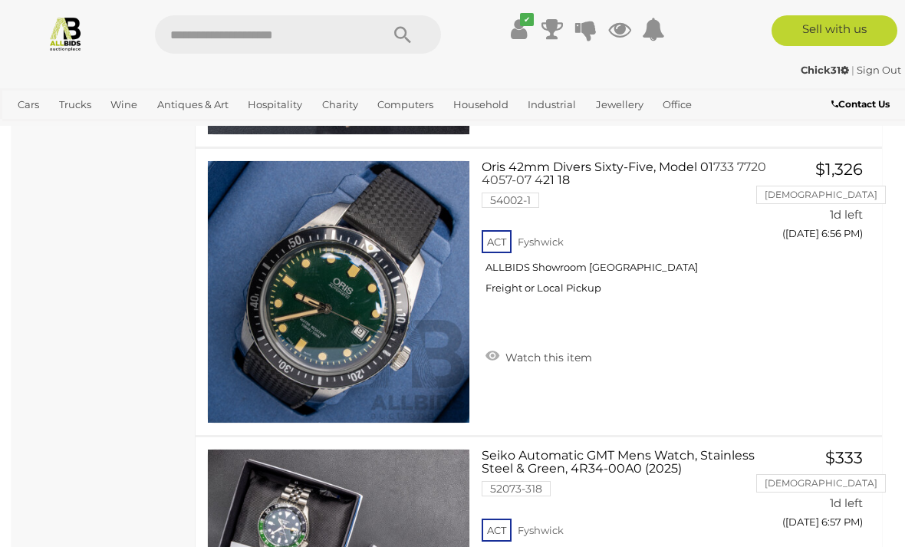
scroll to position [7007, 0]
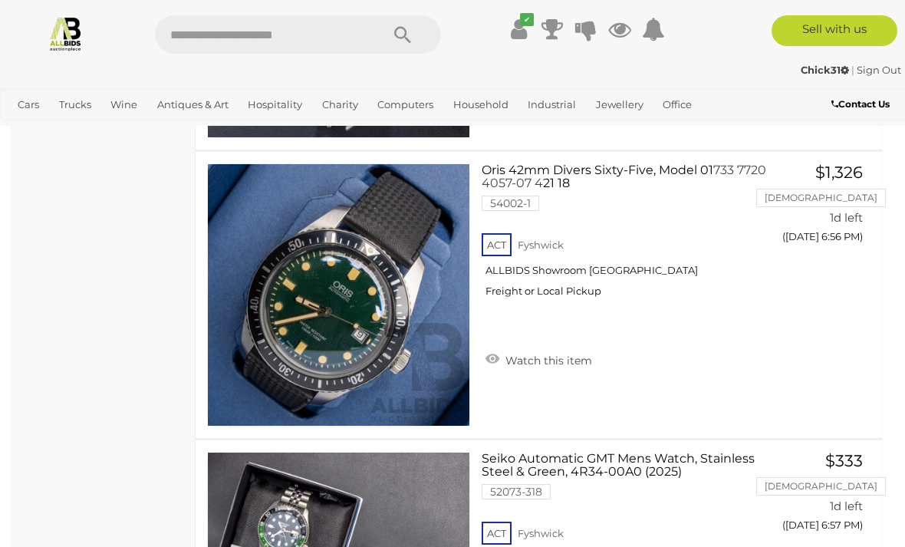
click at [0, 0] on link "Multimedia Accessories" at bounding box center [0, 0] width 0 height 0
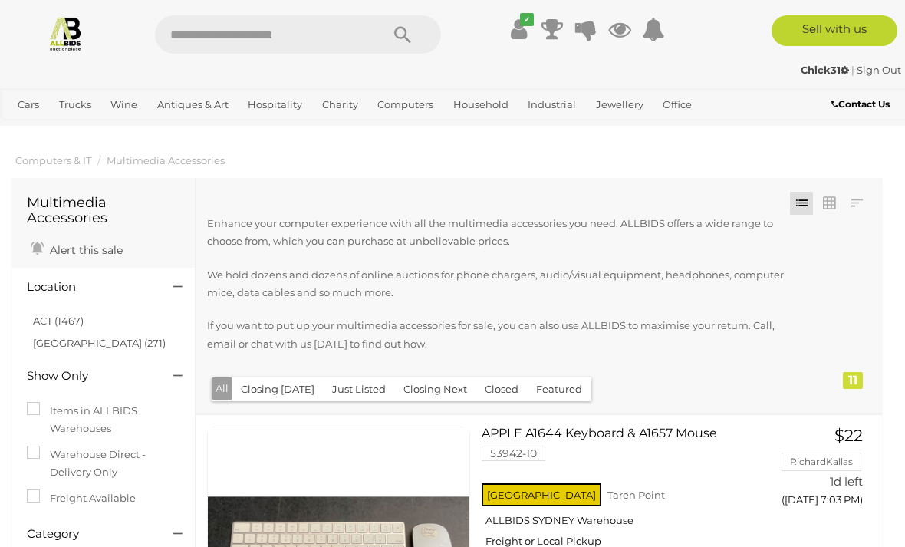
click at [0, 0] on link "Apple" at bounding box center [0, 0] width 0 height 0
